Goal: Information Seeking & Learning: Learn about a topic

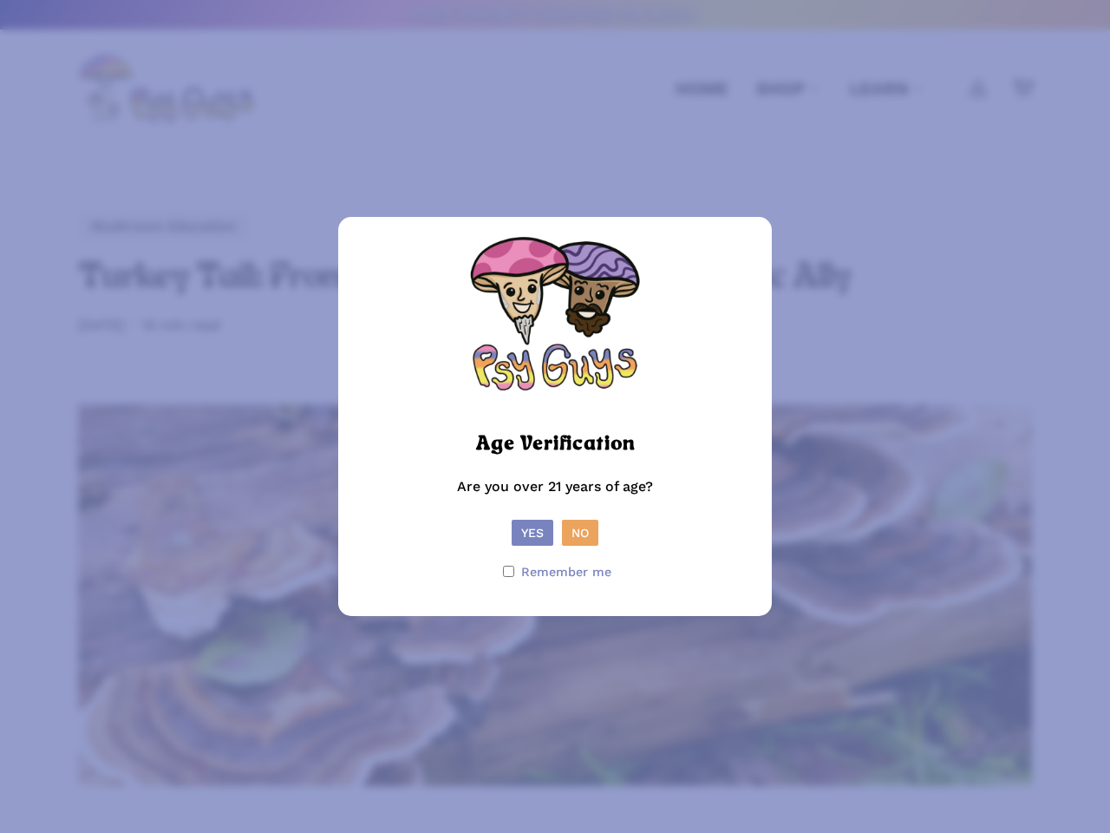
click at [555, 416] on picture at bounding box center [554, 417] width 173 height 16
click at [533, 533] on button "Yes" at bounding box center [533, 533] width 42 height 26
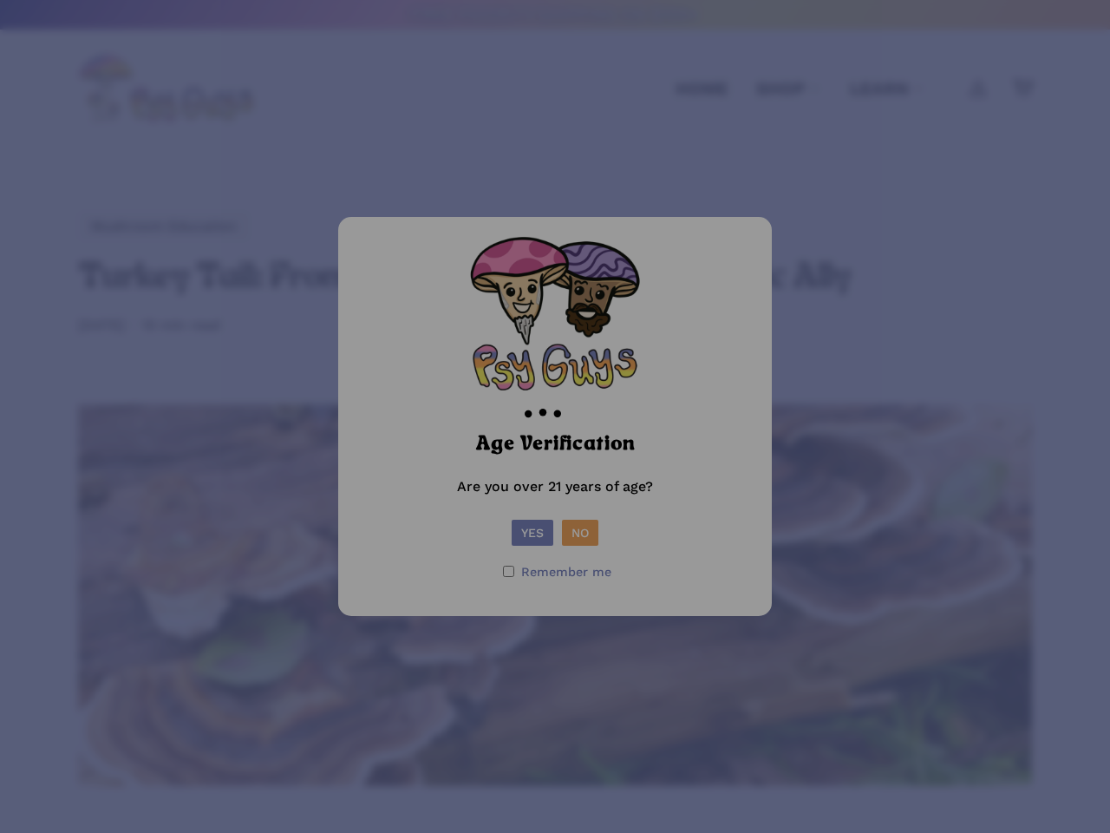
click at [580, 533] on form "Age Verification Are you over 21 years of age? Yes No Remember me" at bounding box center [555, 416] width 399 height 364
